Goal: Contribute content: Contribute content

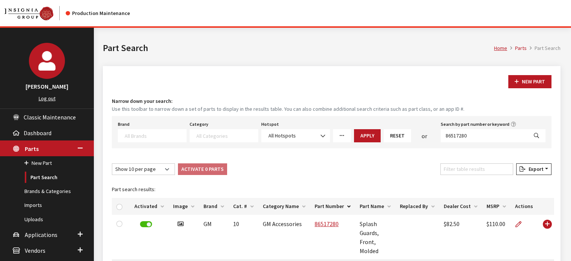
select select
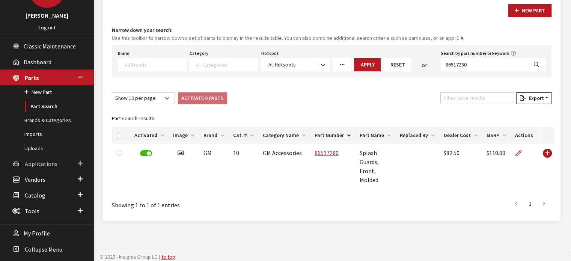
click at [48, 165] on span "Applications" at bounding box center [41, 164] width 33 height 8
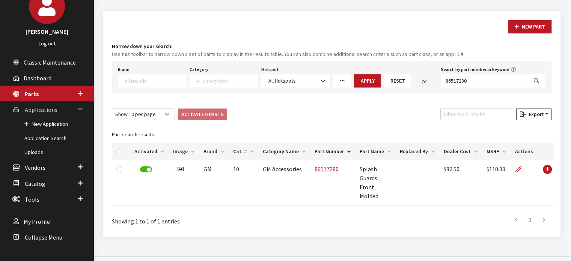
scroll to position [53, 0]
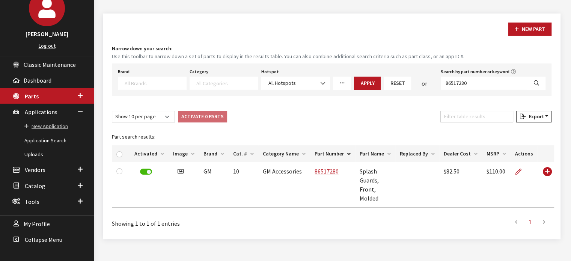
click at [65, 126] on link "New Application" at bounding box center [47, 126] width 94 height 14
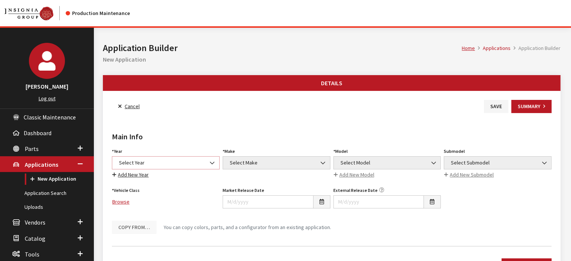
click at [138, 165] on span "Select Year" at bounding box center [166, 163] width 98 height 8
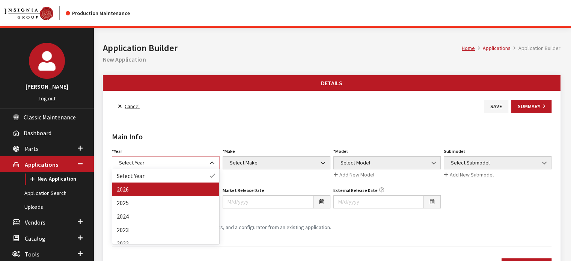
select select "44"
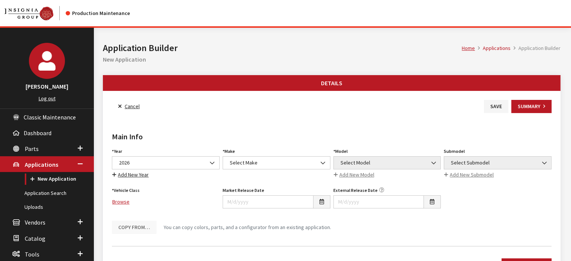
click at [267, 151] on div "Make Select Make Acura Alfa Romeo ATV Audi Bentley BMW Buick Cadillac Chevrolet…" at bounding box center [276, 162] width 111 height 33
click at [270, 165] on span "Select Make" at bounding box center [276, 163] width 98 height 8
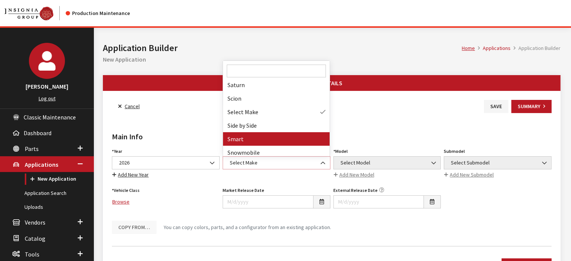
scroll to position [676, 0]
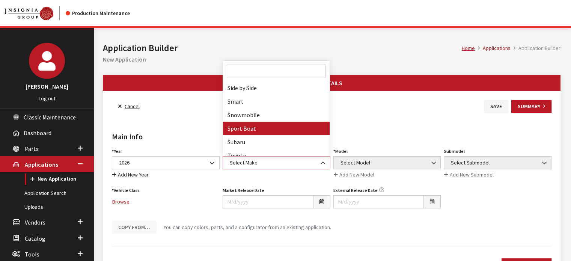
select select "58"
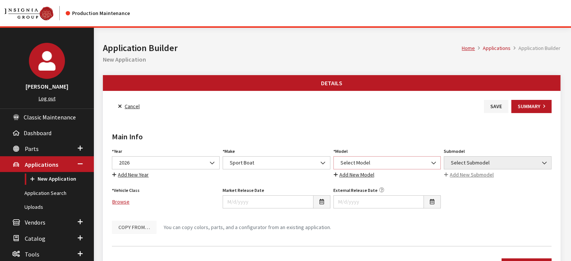
click at [359, 160] on span "Select Model" at bounding box center [387, 163] width 98 height 8
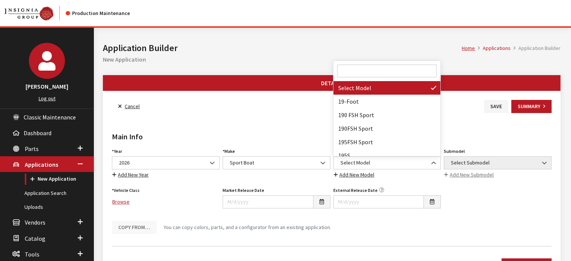
click at [393, 72] on input "Search" at bounding box center [386, 71] width 99 height 13
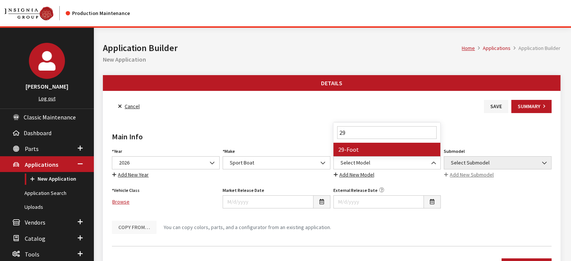
type input "29"
select select "1429"
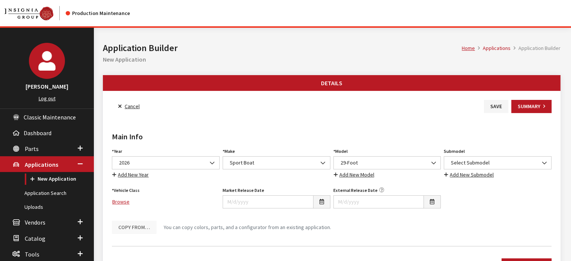
click at [520, 163] on span "Select Submodel" at bounding box center [498, 163] width 98 height 8
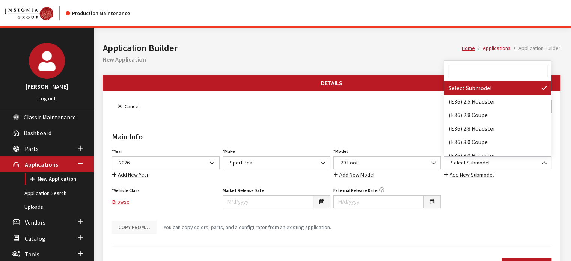
click at [479, 69] on input "Search" at bounding box center [497, 71] width 99 height 13
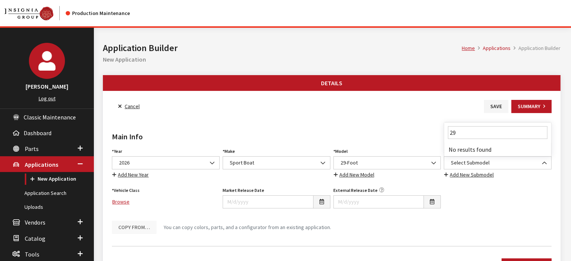
type input "2"
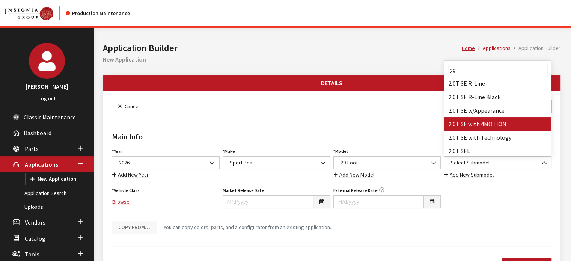
scroll to position [0, 0]
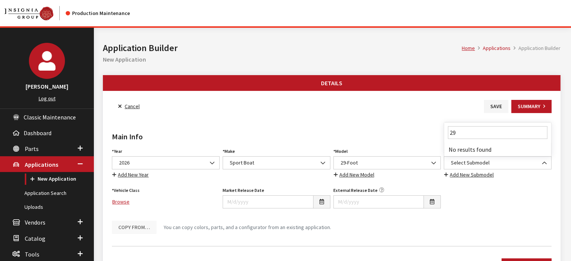
type input "2"
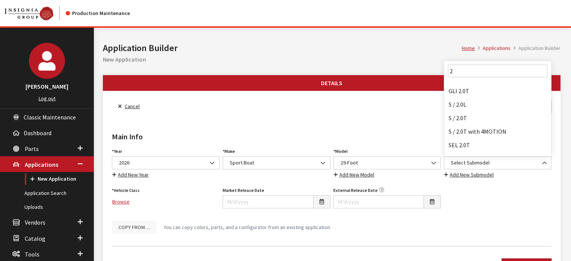
scroll to position [2928, 0]
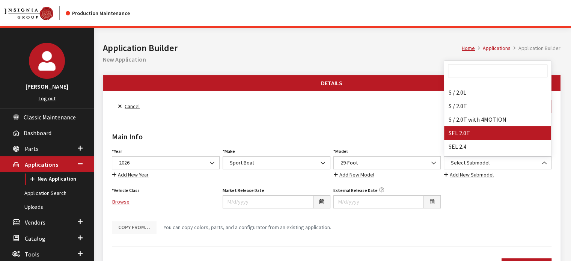
click at [522, 193] on div "Year Select Year 2026 2025 2024 2023 2022 2021 2020 2019 2018 2017 2016 2015 20…" at bounding box center [331, 190] width 443 height 88
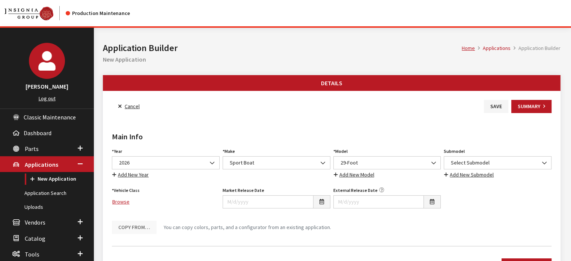
click at [474, 172] on link "Add New Submodel" at bounding box center [469, 174] width 50 height 9
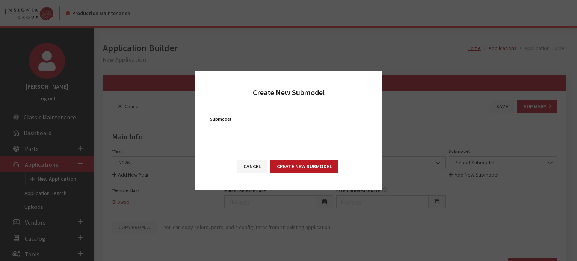
click at [216, 119] on label "Submodel" at bounding box center [220, 119] width 21 height 7
click at [216, 124] on input "Submodel" at bounding box center [288, 130] width 157 height 13
click at [226, 127] on input "Submodel" at bounding box center [288, 130] width 157 height 13
click at [224, 131] on input "295 XD" at bounding box center [288, 130] width 157 height 13
type input "295XD"
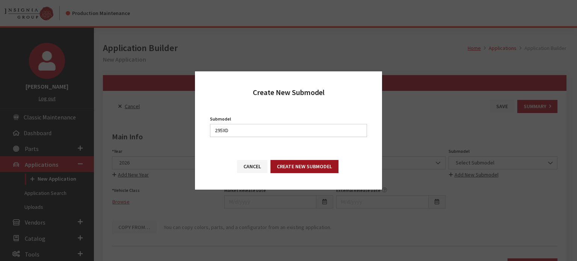
click at [301, 167] on button "Create New Submodel" at bounding box center [304, 166] width 68 height 13
drag, startPoint x: 318, startPoint y: 163, endPoint x: 324, endPoint y: 165, distance: 5.9
click at [318, 163] on button "Create New Submodel" at bounding box center [304, 166] width 68 height 13
click at [249, 169] on button "Cancel" at bounding box center [252, 166] width 30 height 13
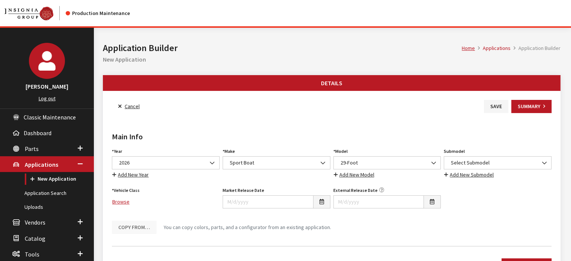
click at [131, 106] on link "Cancel" at bounding box center [129, 106] width 34 height 13
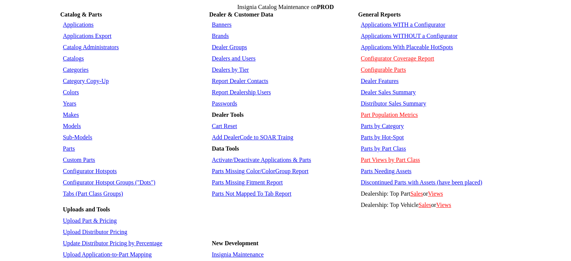
click at [81, 134] on link "Sub-Models" at bounding box center [77, 137] width 29 height 6
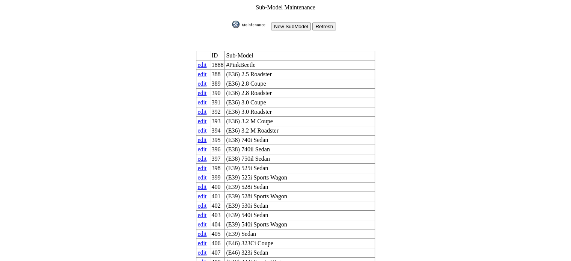
click at [302, 23] on input "New SubModel" at bounding box center [291, 27] width 40 height 8
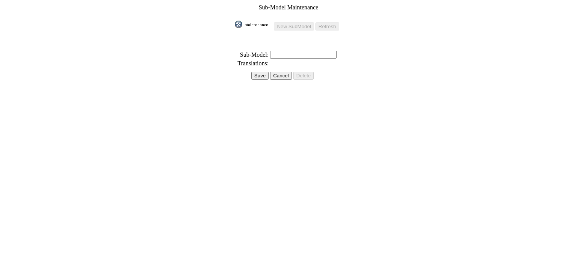
click at [279, 51] on input "text" at bounding box center [303, 55] width 66 height 8
type input "295XD"
click at [262, 72] on input "Save" at bounding box center [259, 76] width 17 height 8
click at [261, 64] on input "Save" at bounding box center [257, 67] width 17 height 8
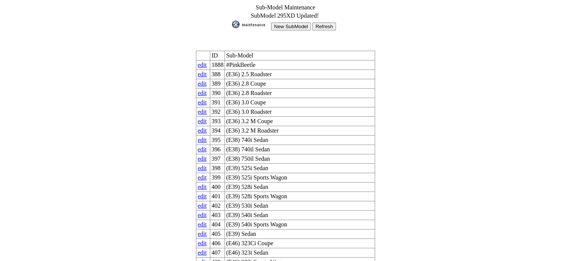
click at [302, 25] on input "New SubModel" at bounding box center [291, 27] width 40 height 8
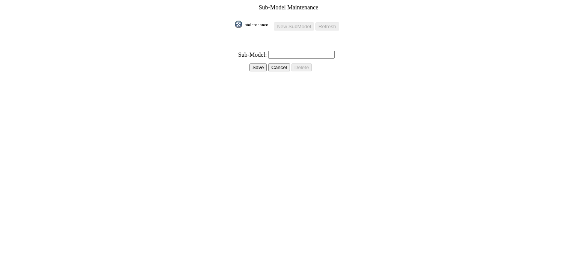
click at [302, 51] on input "text" at bounding box center [301, 55] width 66 height 8
type input "295SD"
click at [263, 63] on input "Save" at bounding box center [257, 67] width 17 height 8
click at [262, 63] on input "Save" at bounding box center [257, 67] width 17 height 8
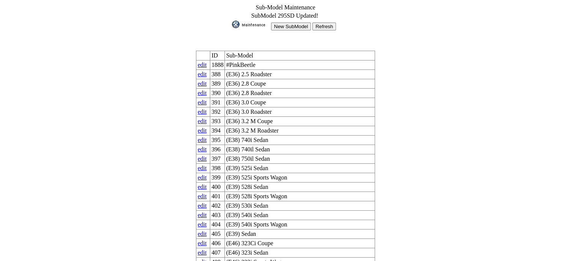
drag, startPoint x: 0, startPoint y: 0, endPoint x: 297, endPoint y: 28, distance: 298.6
click at [297, 28] on input "New SubModel" at bounding box center [291, 27] width 40 height 8
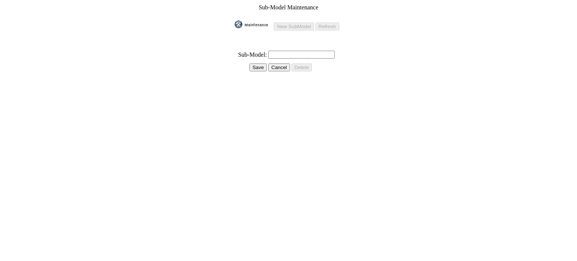
click at [293, 51] on input "text" at bounding box center [301, 55] width 66 height 8
type input "295SE"
click at [253, 63] on input "Save" at bounding box center [257, 67] width 17 height 8
click at [252, 65] on input "Save" at bounding box center [257, 67] width 17 height 8
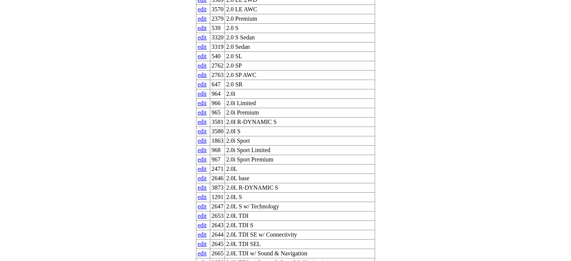
scroll to position [3620, 0]
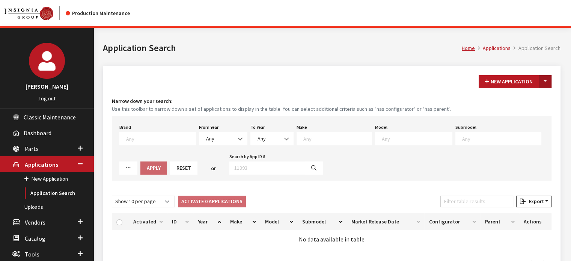
click at [548, 80] on button "Toggle Dropdown" at bounding box center [545, 81] width 13 height 13
click at [538, 94] on button "New From Existing..." at bounding box center [519, 97] width 65 height 13
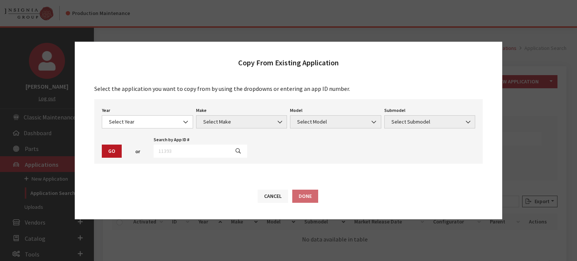
click at [273, 199] on button "Cancel" at bounding box center [273, 196] width 30 height 13
